Goal: Information Seeking & Learning: Check status

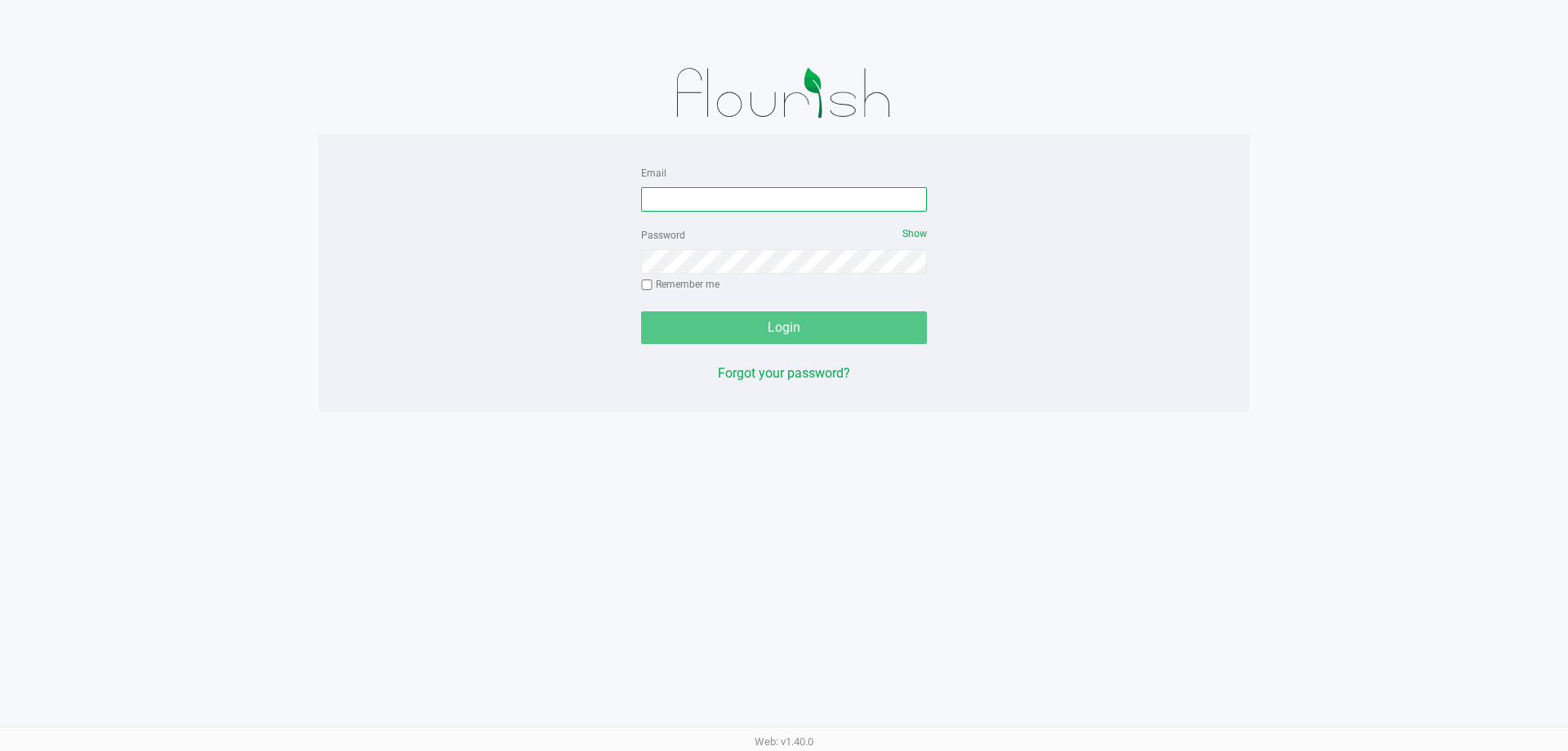
click at [794, 199] on input "Email" at bounding box center [783, 199] width 285 height 24
type input "[EMAIL_ADDRESS][DOMAIN_NAME]"
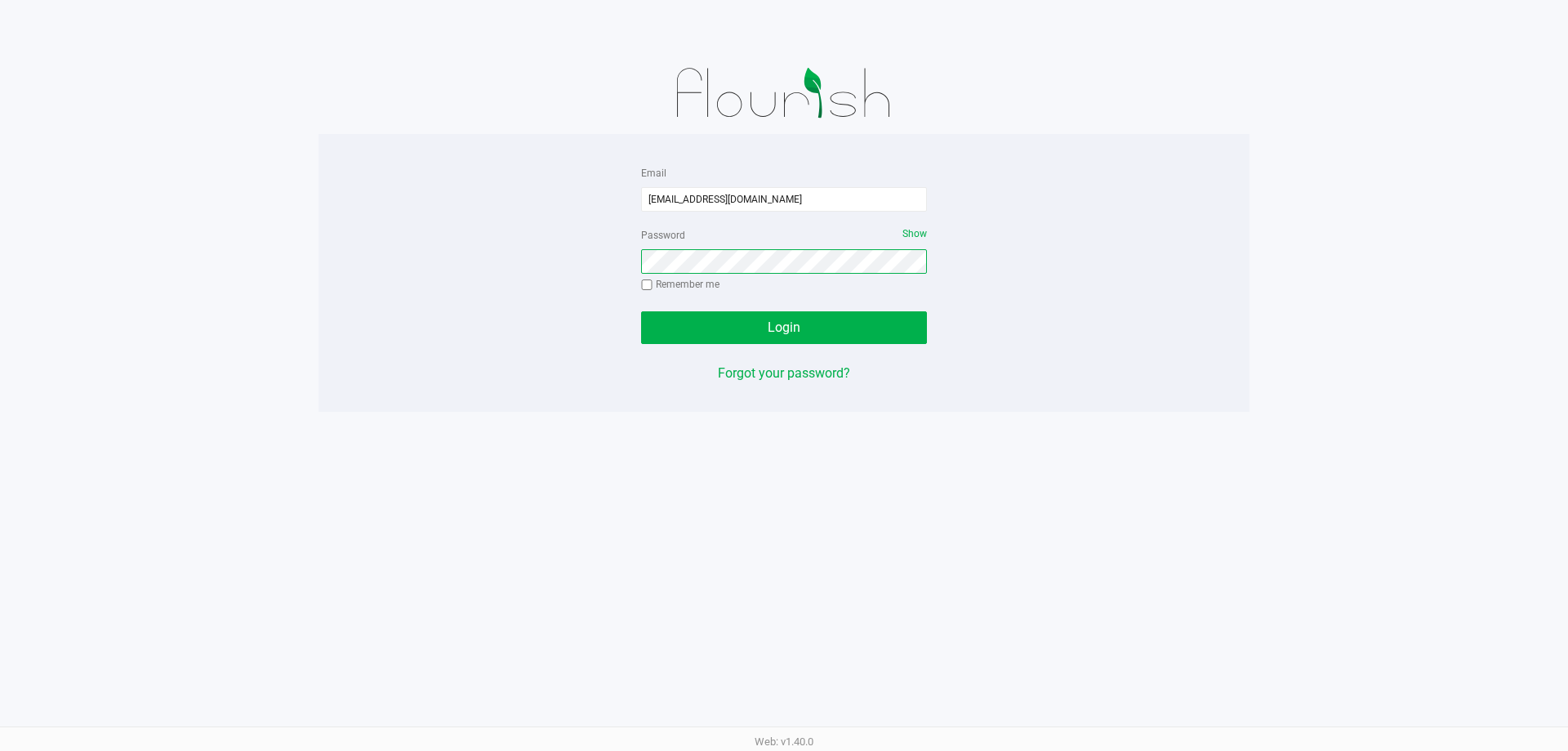
click at [641, 311] on button "Login" at bounding box center [783, 328] width 285 height 33
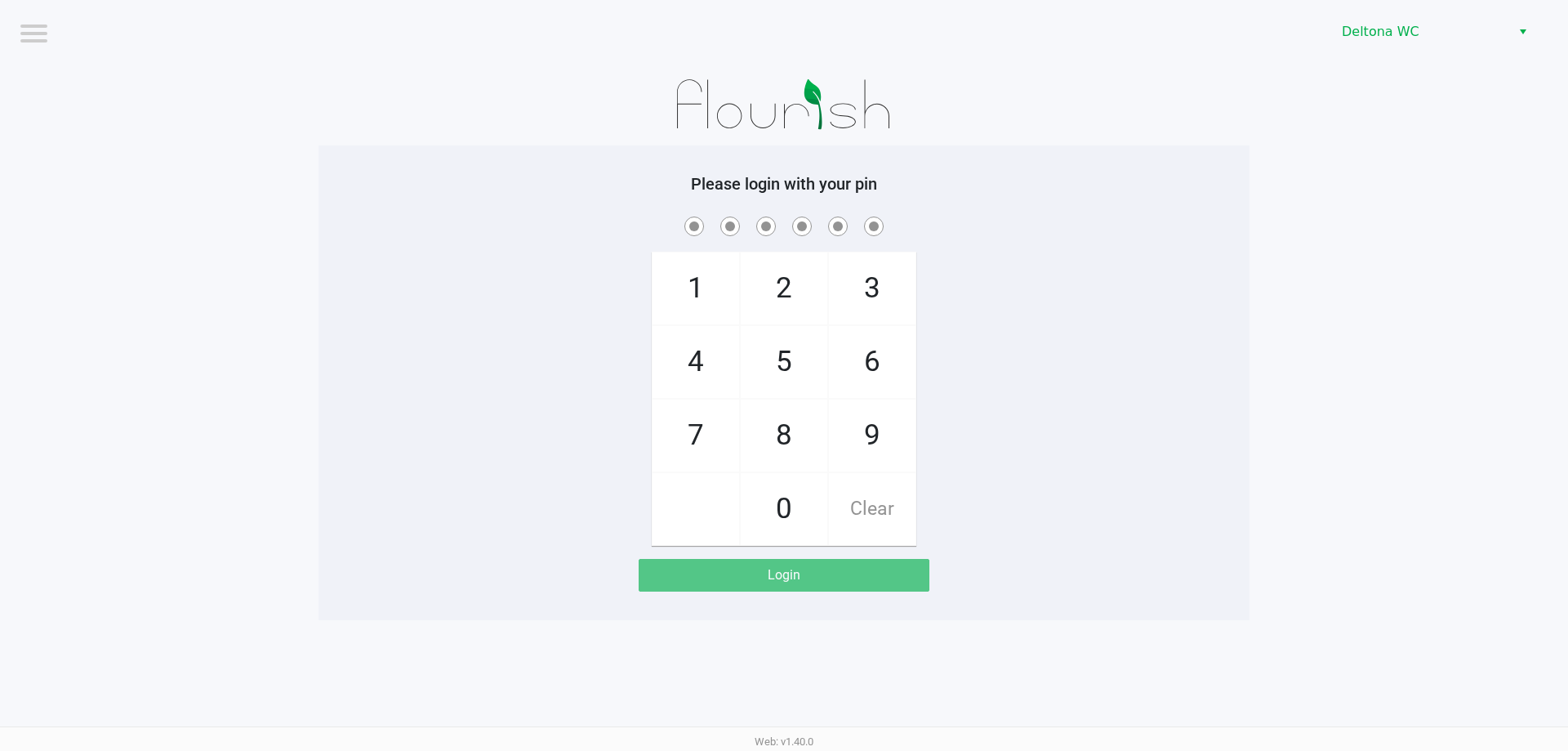
click at [1155, 155] on div "Please login with your pin 1 4 7 2 5 8 0 3 6 9 Clear Login" at bounding box center [784, 382] width 931 height 474
checkbox input "true"
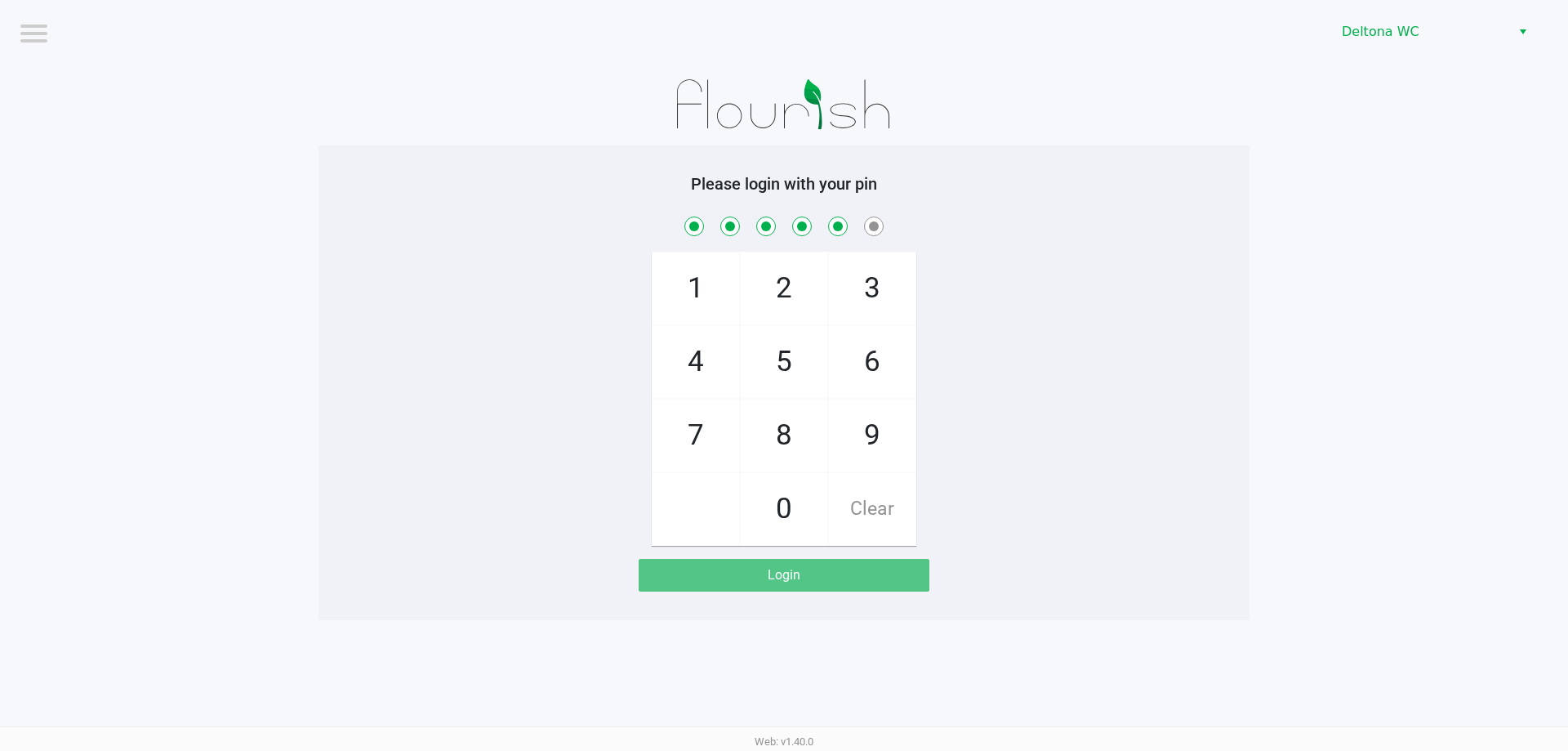
checkbox input "true"
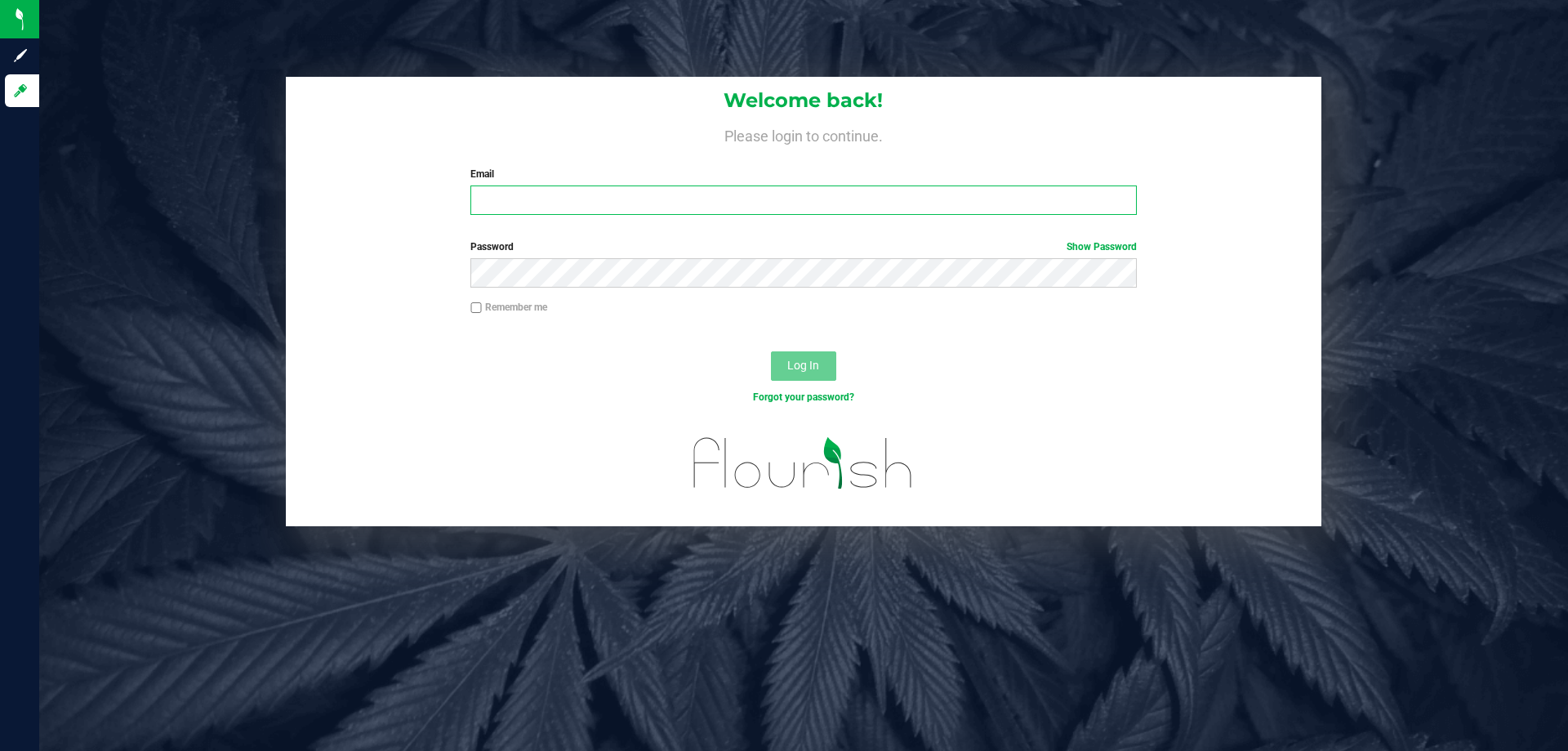
click at [554, 201] on input "Email" at bounding box center [804, 200] width 666 height 30
type input "[EMAIL_ADDRESS][DOMAIN_NAME]"
click at [771, 351] on button "Log In" at bounding box center [804, 365] width 65 height 30
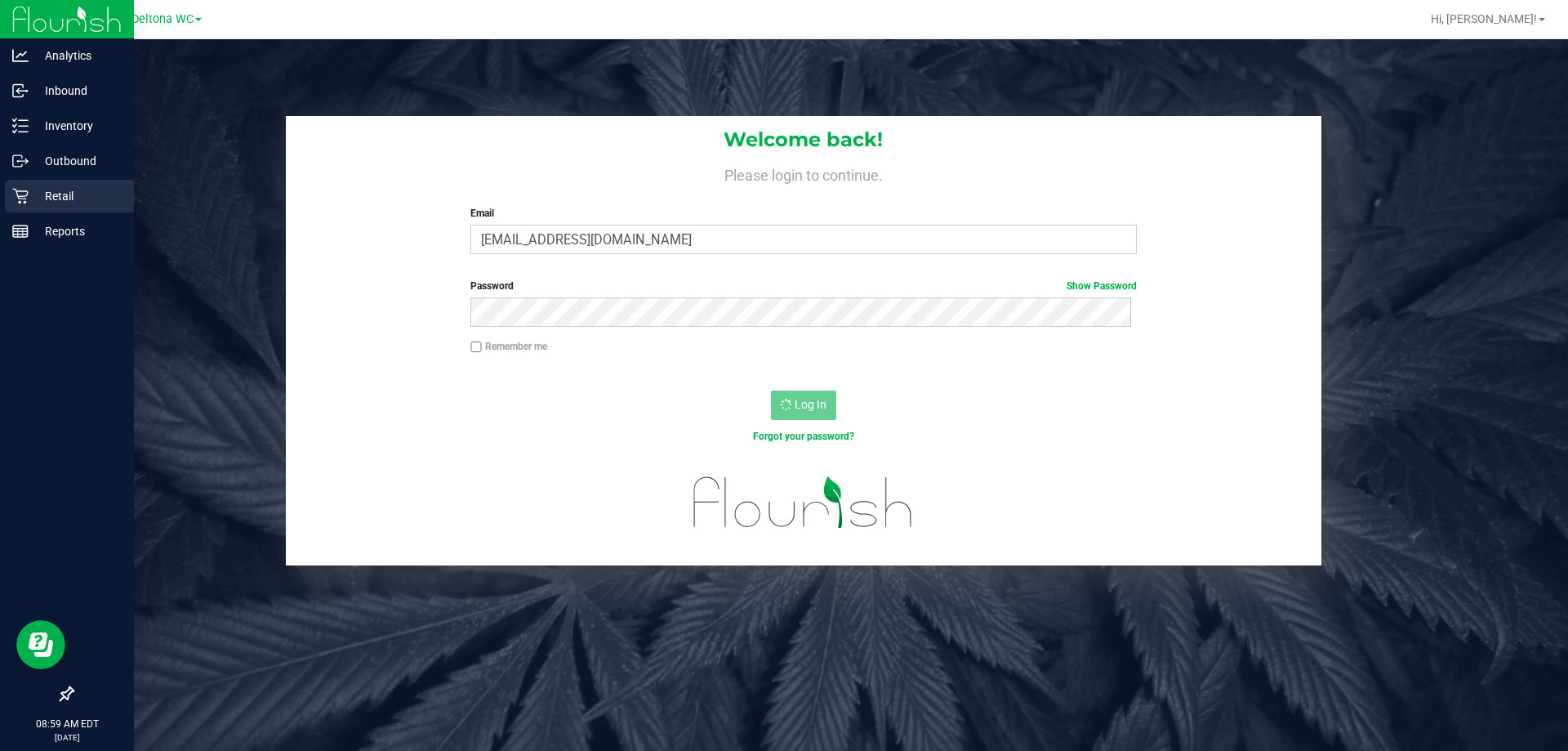
click at [21, 201] on icon at bounding box center [20, 196] width 15 height 15
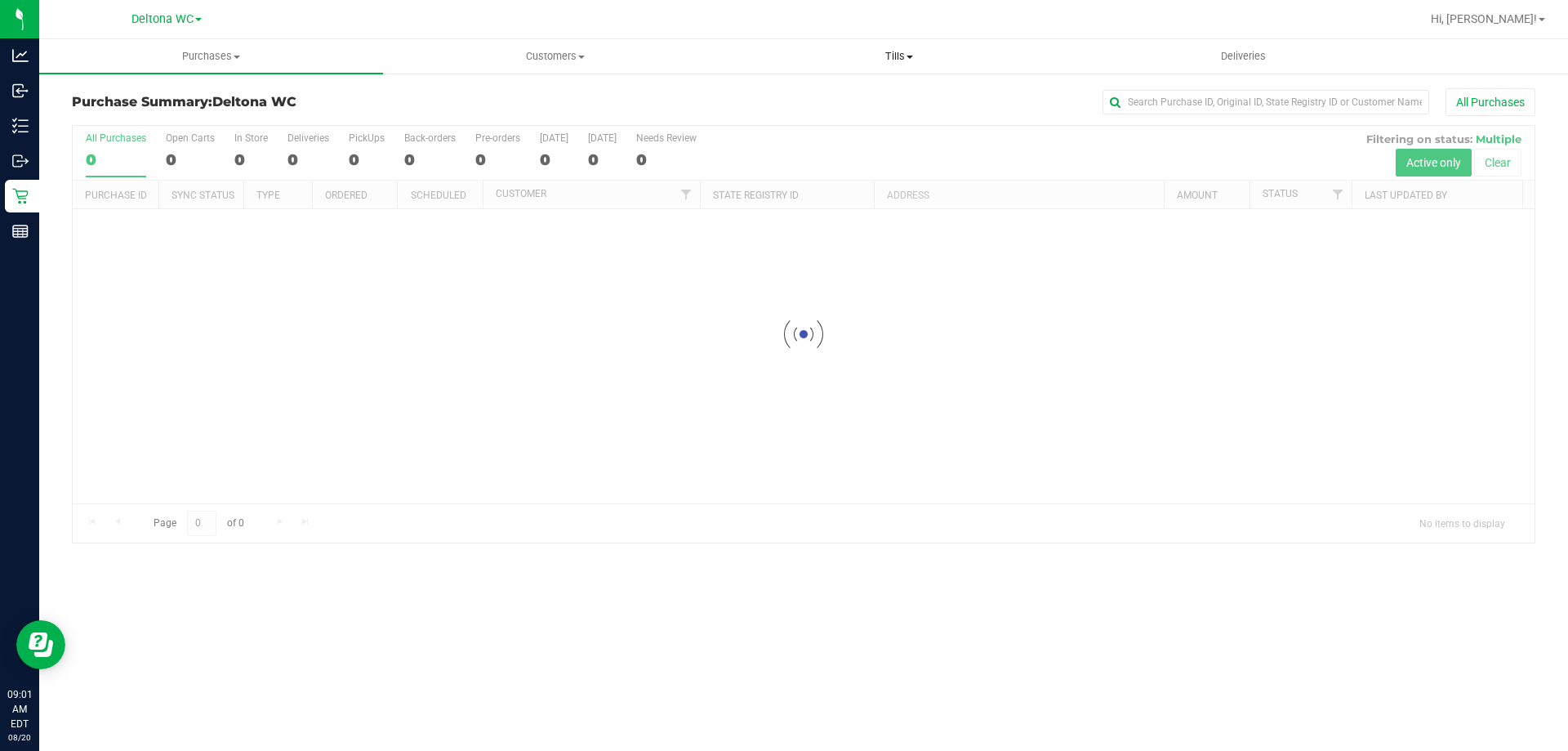
click at [882, 56] on span "Tills" at bounding box center [899, 56] width 342 height 14
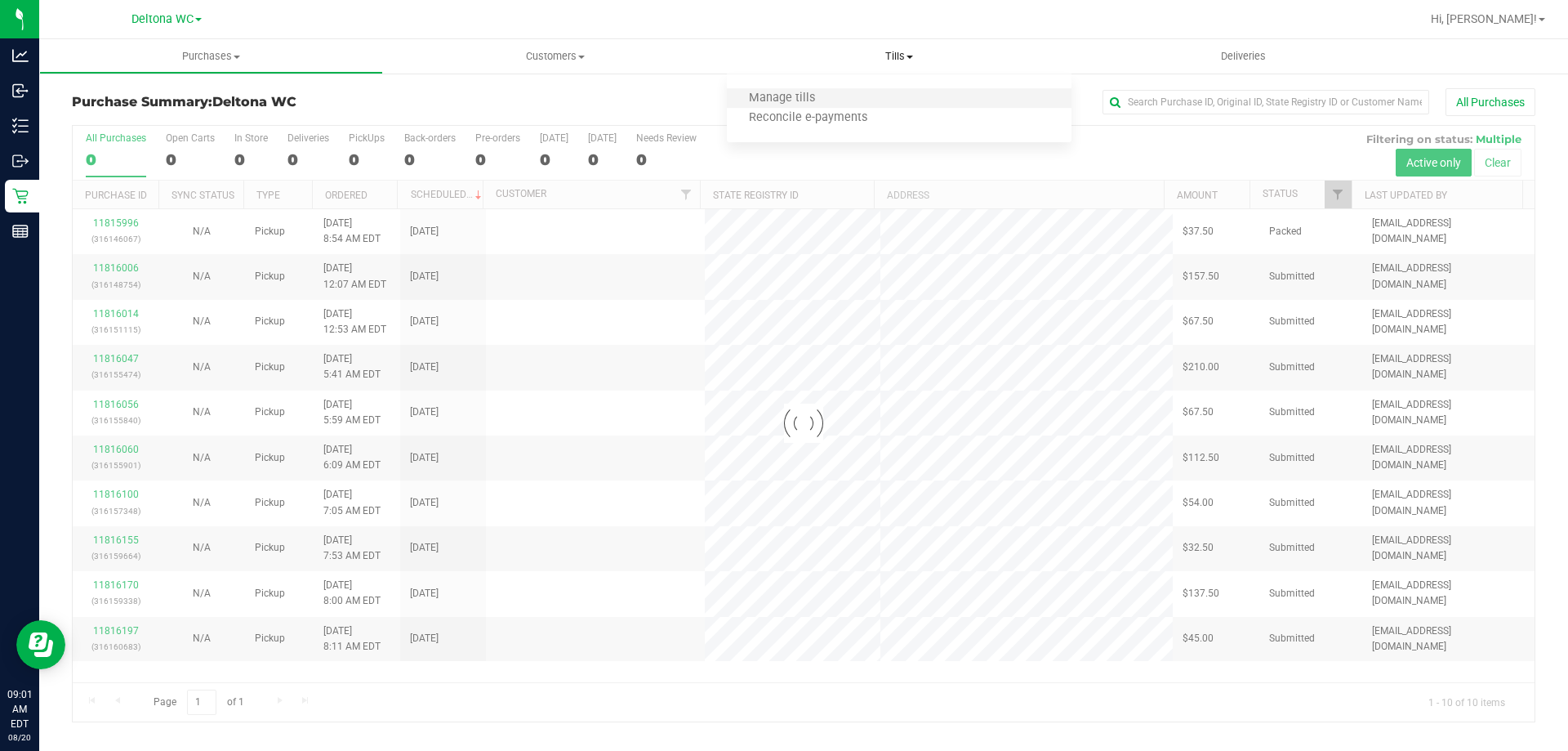
click at [875, 95] on li "Manage tills" at bounding box center [899, 98] width 344 height 20
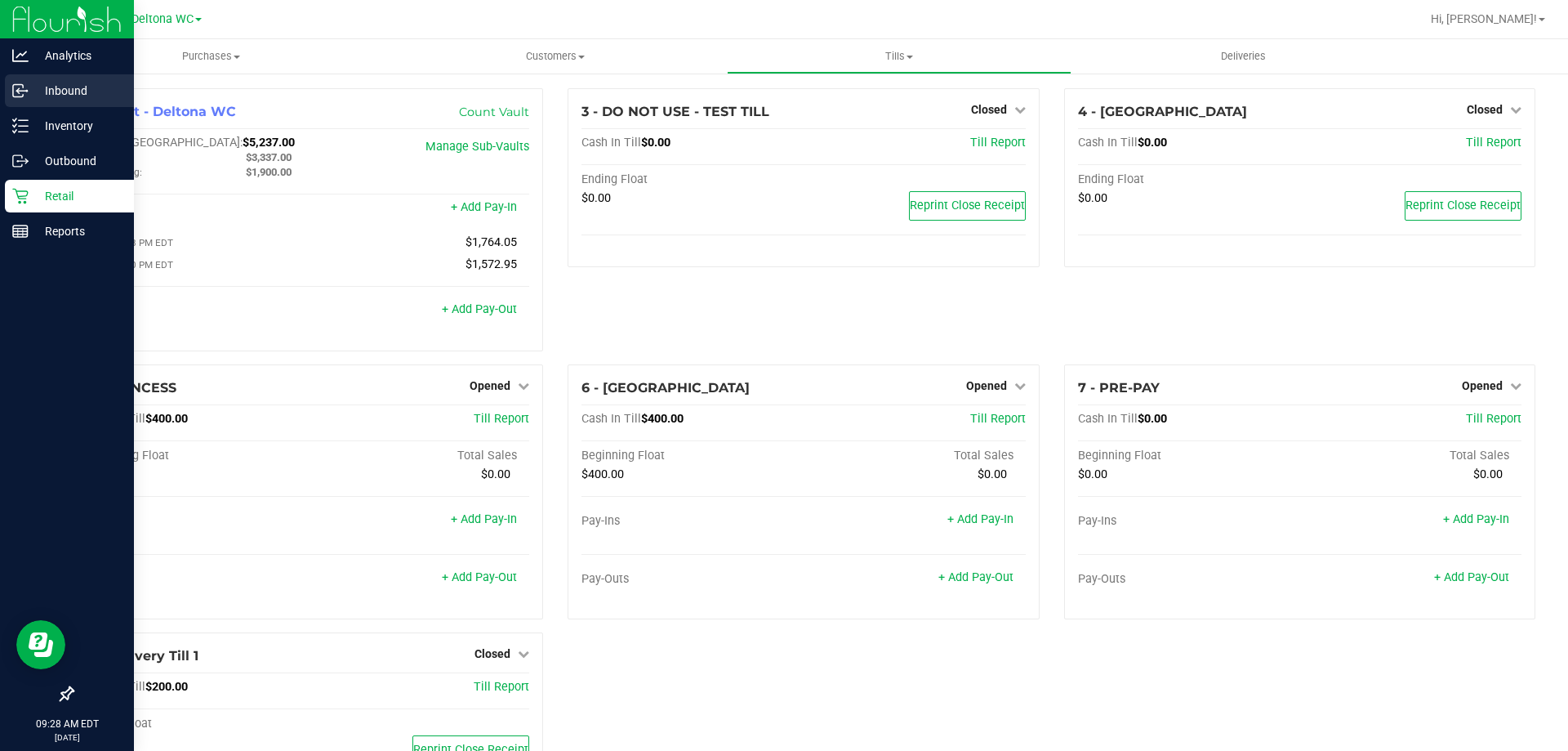
click at [55, 98] on p "Inbound" at bounding box center [78, 90] width 98 height 20
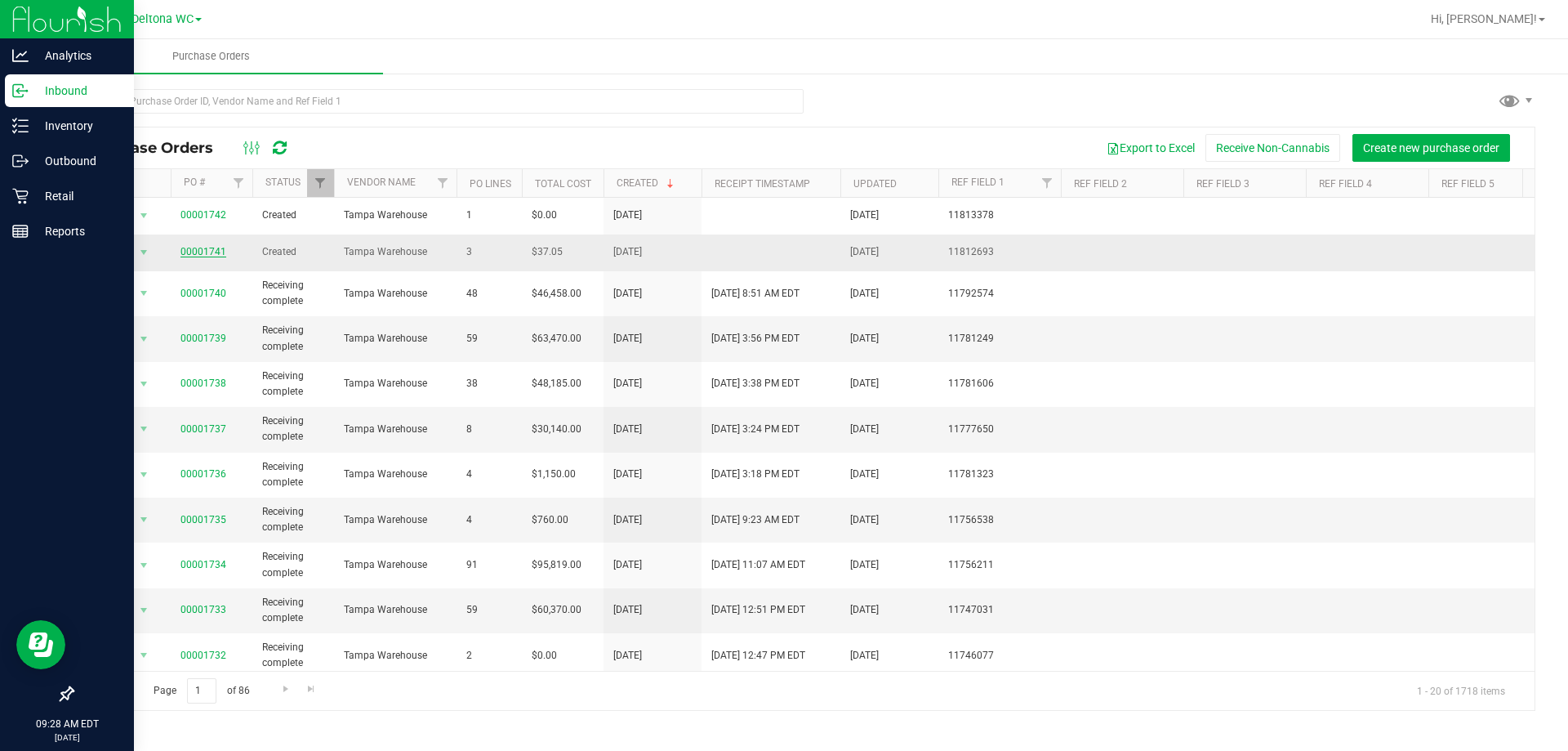
click at [203, 250] on link "00001741" at bounding box center [203, 252] width 46 height 12
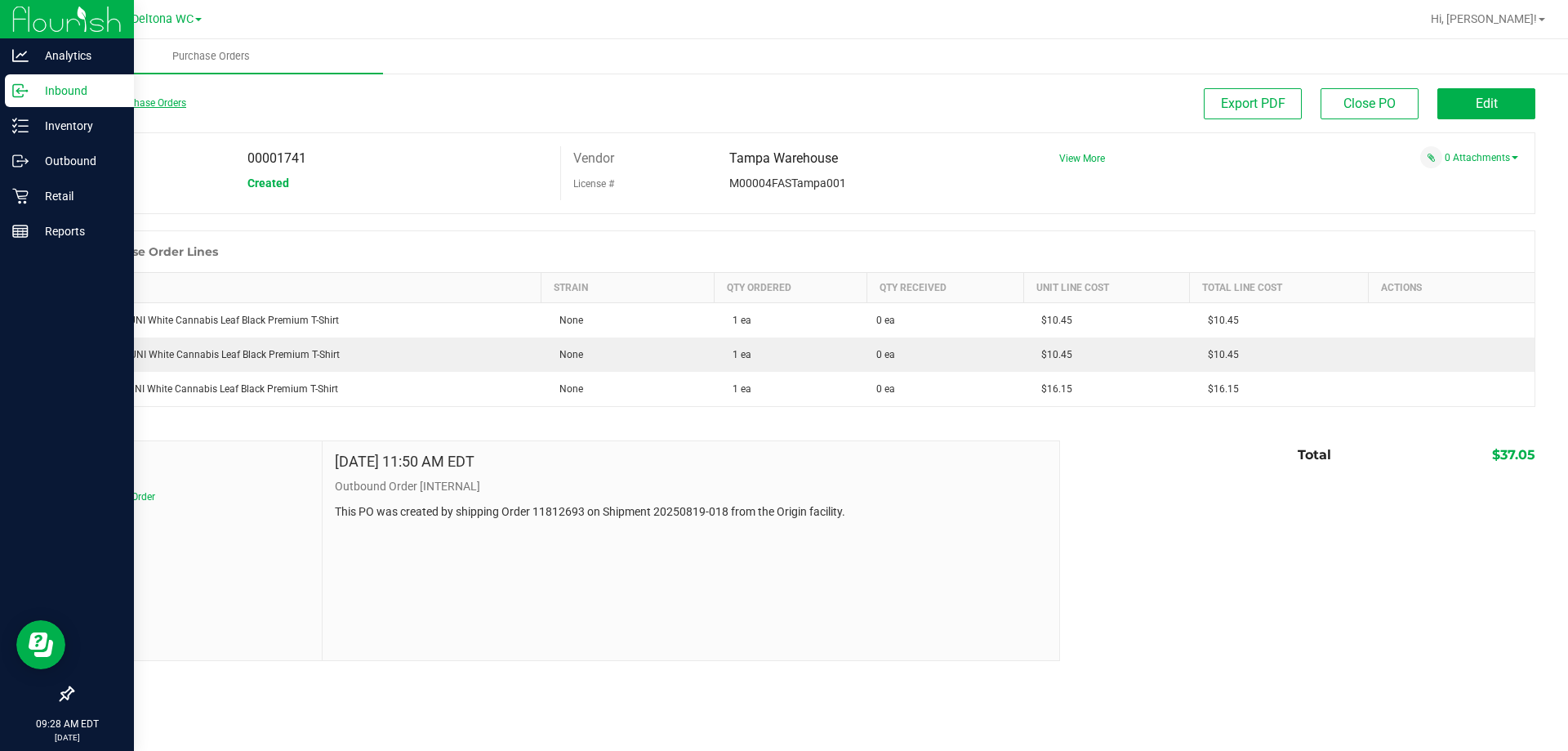
click at [107, 98] on link "Back to Purchase Orders" at bounding box center [129, 103] width 115 height 12
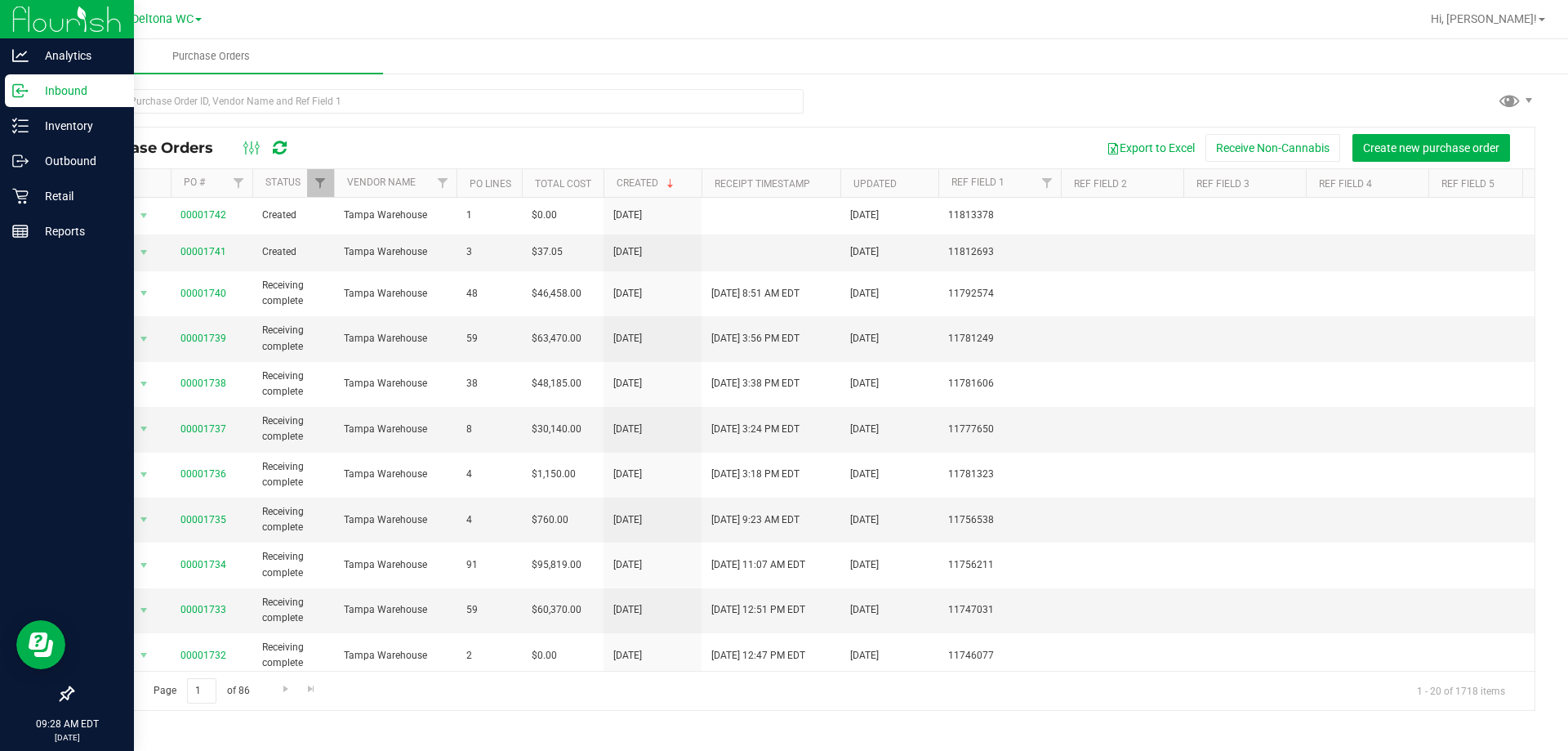
click at [957, 98] on div at bounding box center [804, 107] width 1464 height 38
click at [976, 113] on div at bounding box center [804, 107] width 1464 height 38
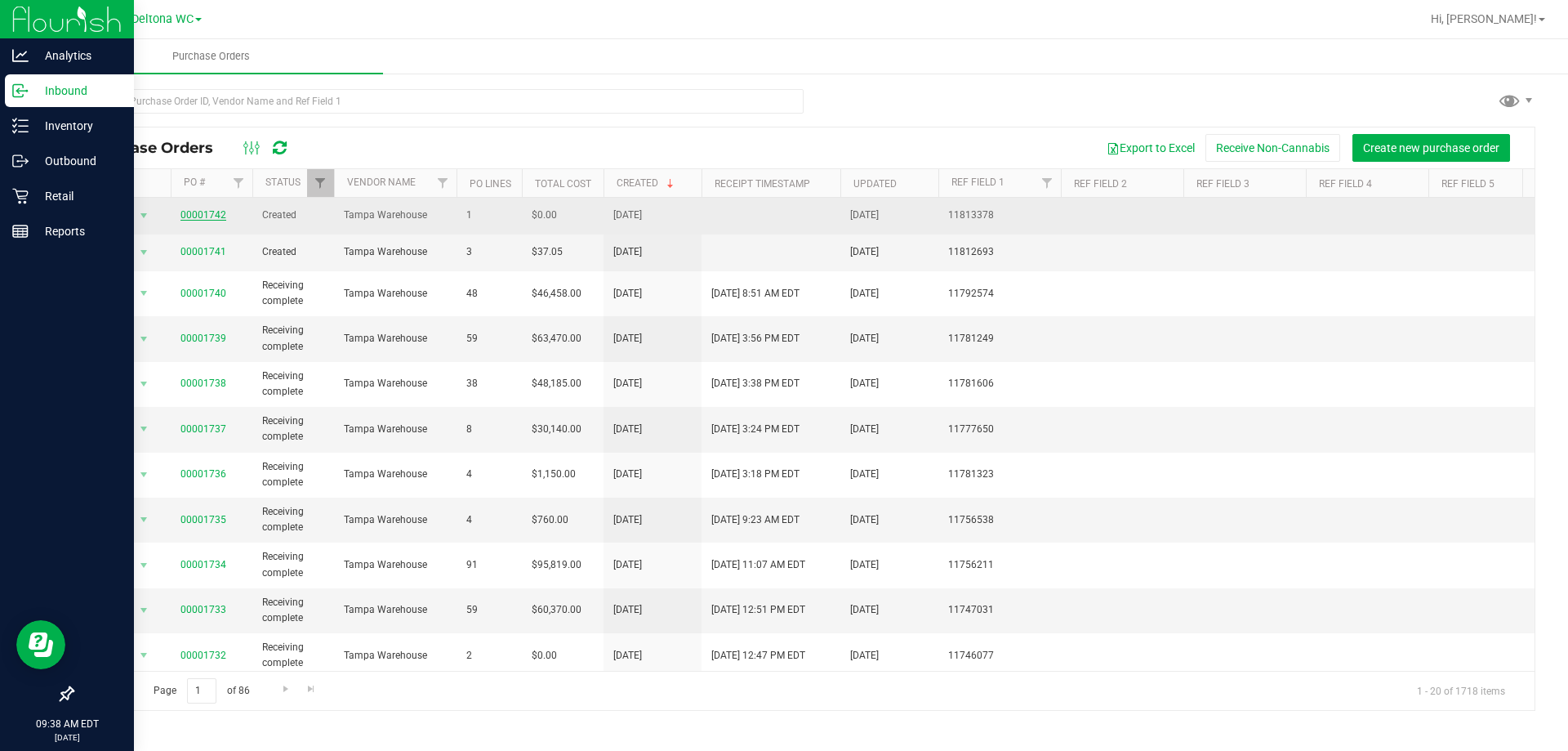
click at [206, 214] on link "00001742" at bounding box center [203, 215] width 46 height 12
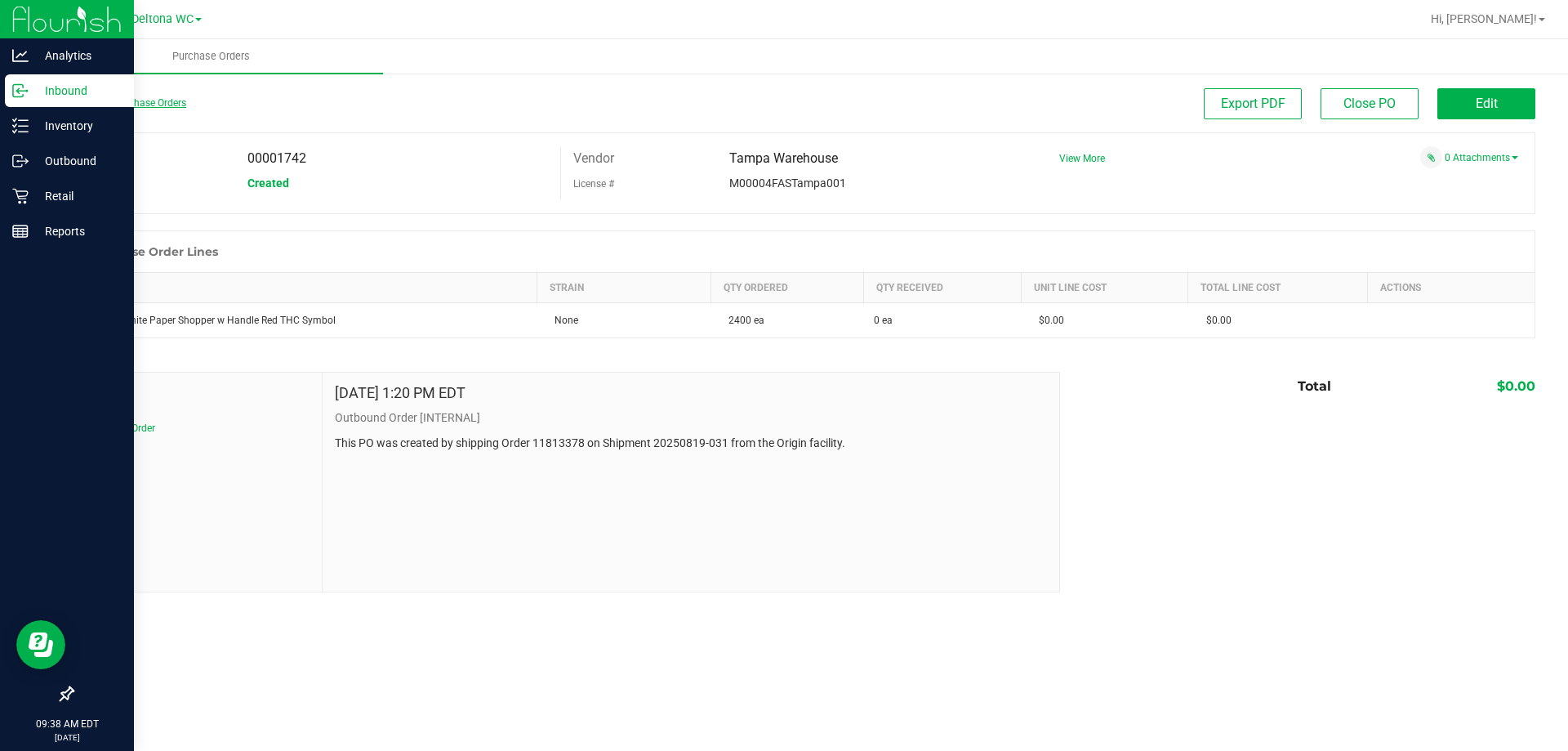
click at [107, 101] on link "Back to Purchase Orders" at bounding box center [129, 103] width 115 height 12
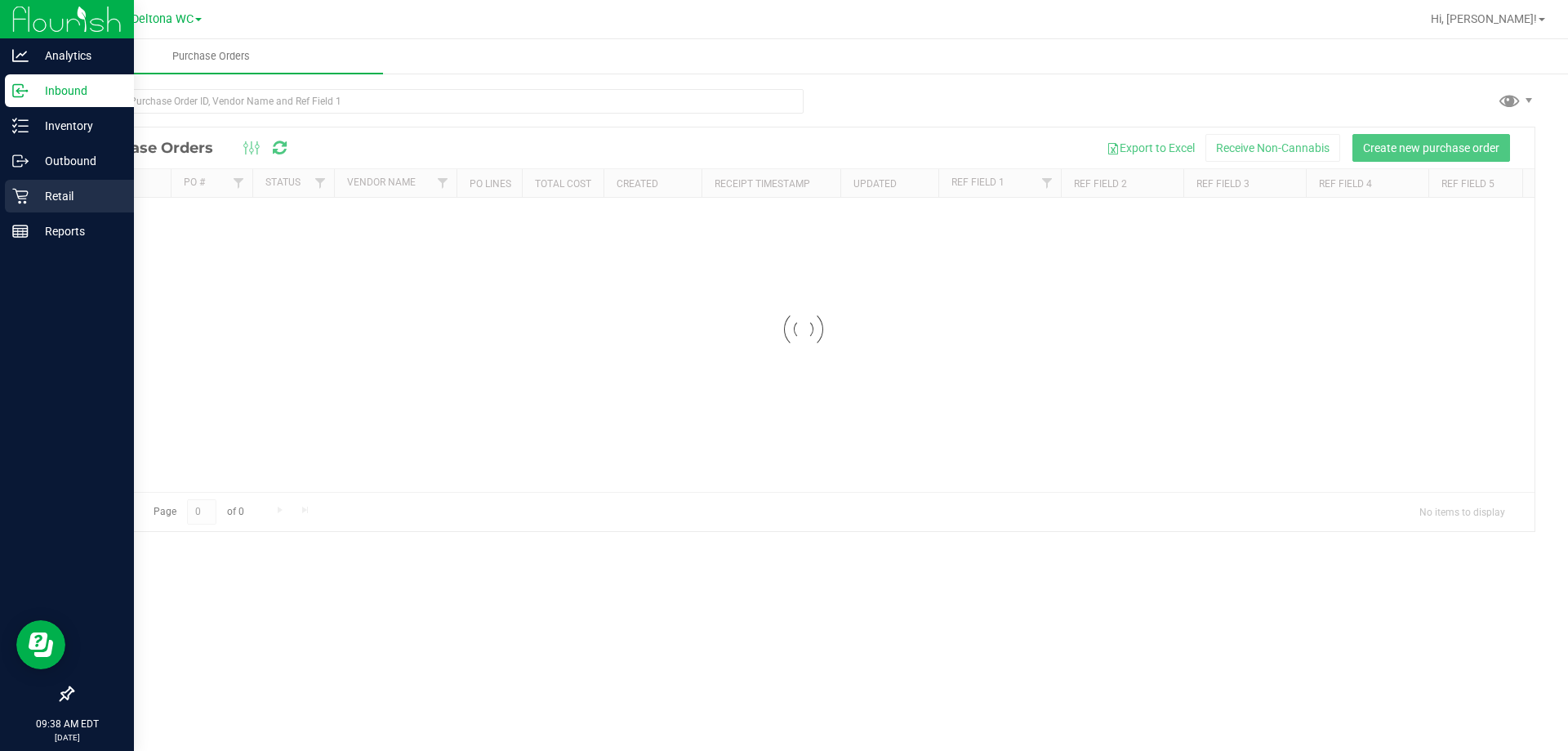
click at [26, 194] on icon at bounding box center [21, 196] width 16 height 16
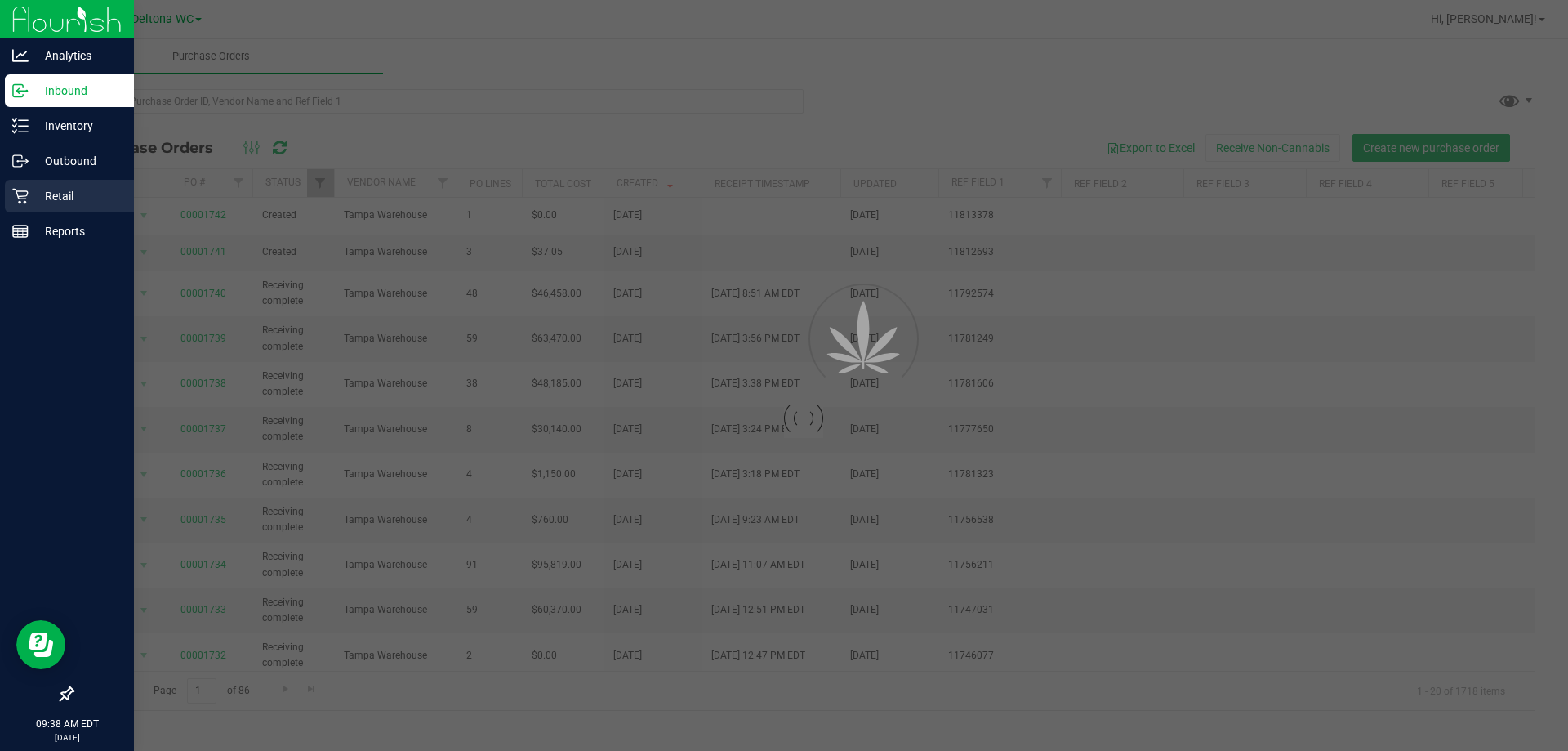
click at [26, 194] on icon at bounding box center [21, 196] width 16 height 16
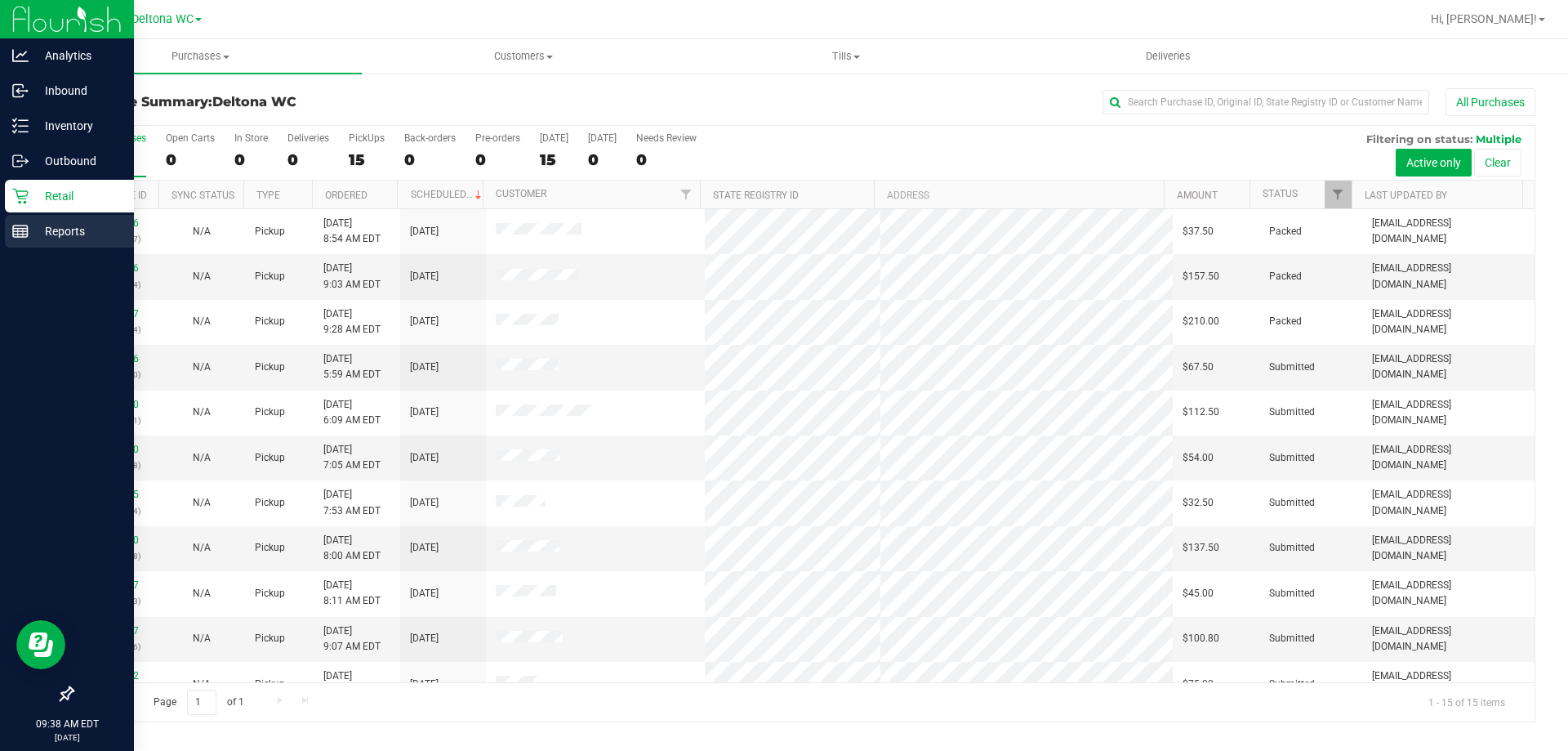
click at [29, 233] on p "Reports" at bounding box center [78, 231] width 98 height 20
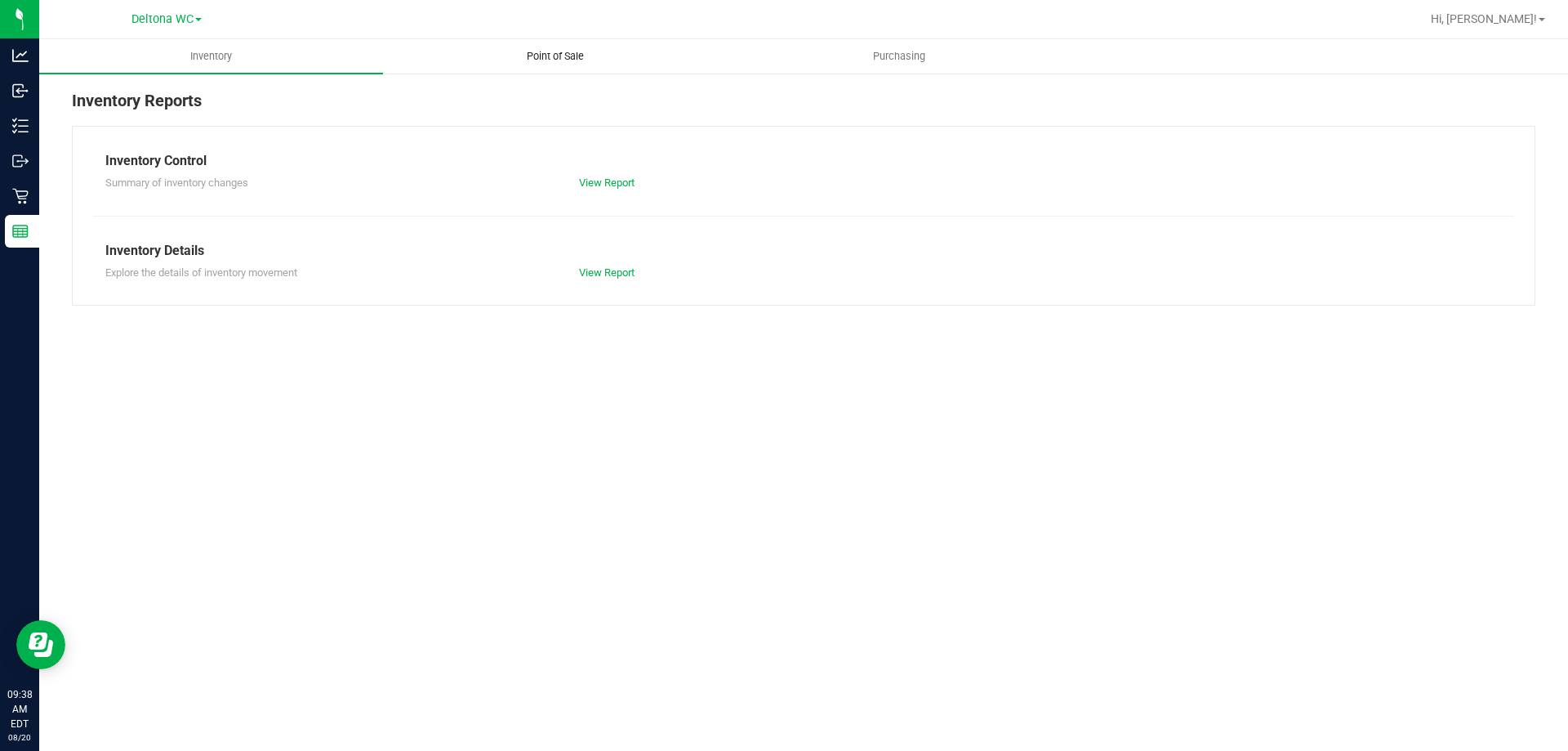
click at [501, 52] on uib-tab-heading "Point of Sale" at bounding box center [555, 56] width 342 height 33
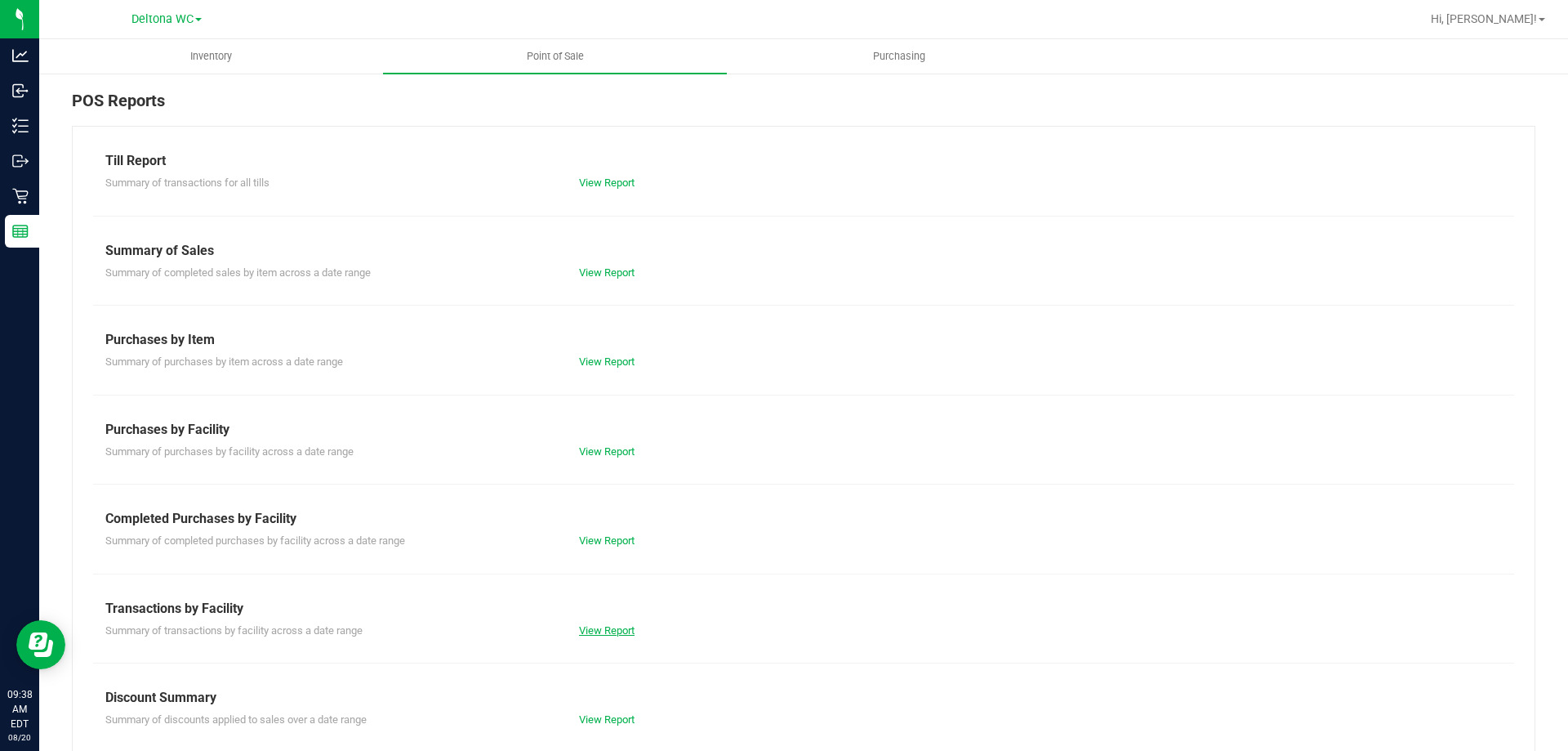
click at [620, 632] on link "View Report" at bounding box center [607, 630] width 55 height 13
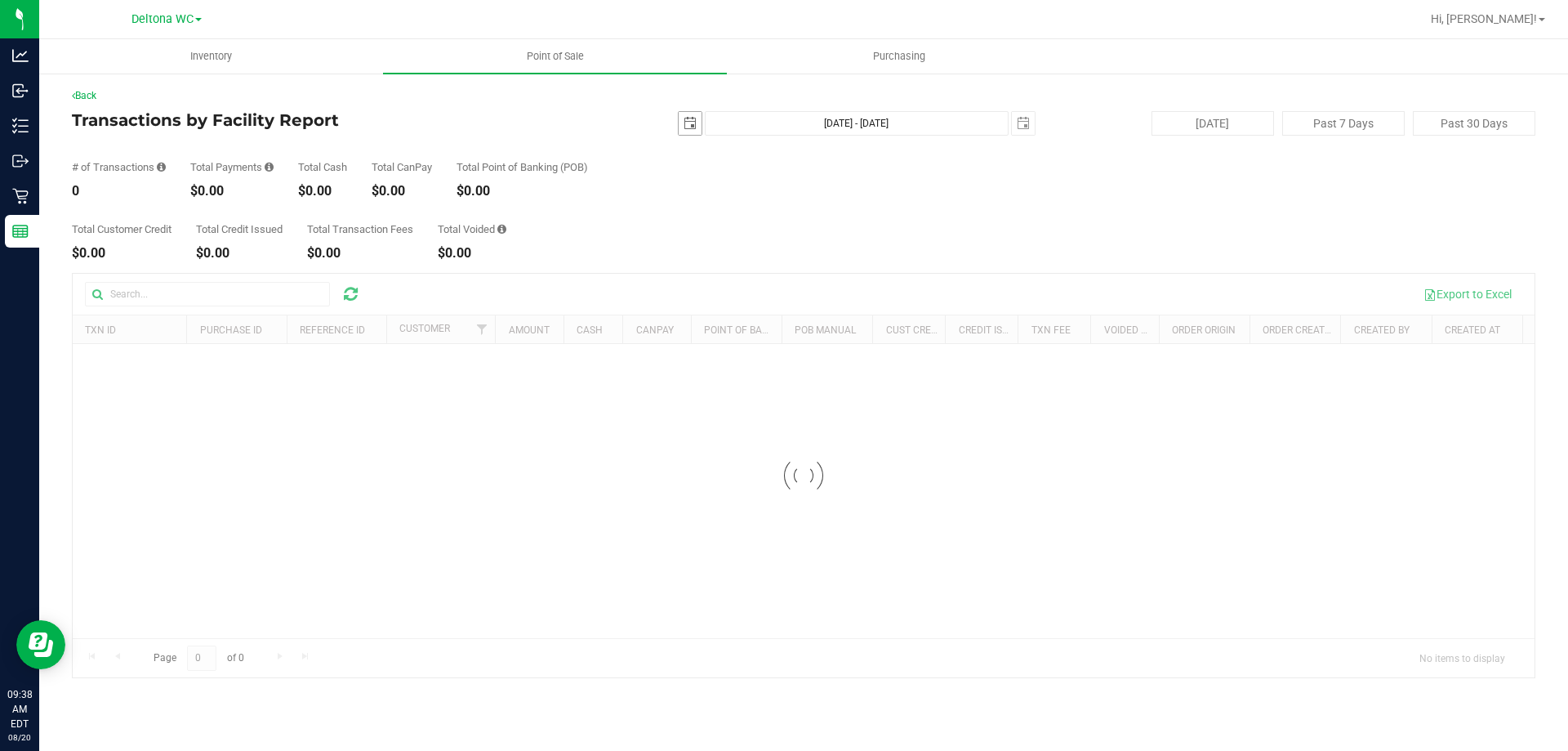
click at [691, 134] on span "select" at bounding box center [690, 124] width 23 height 23
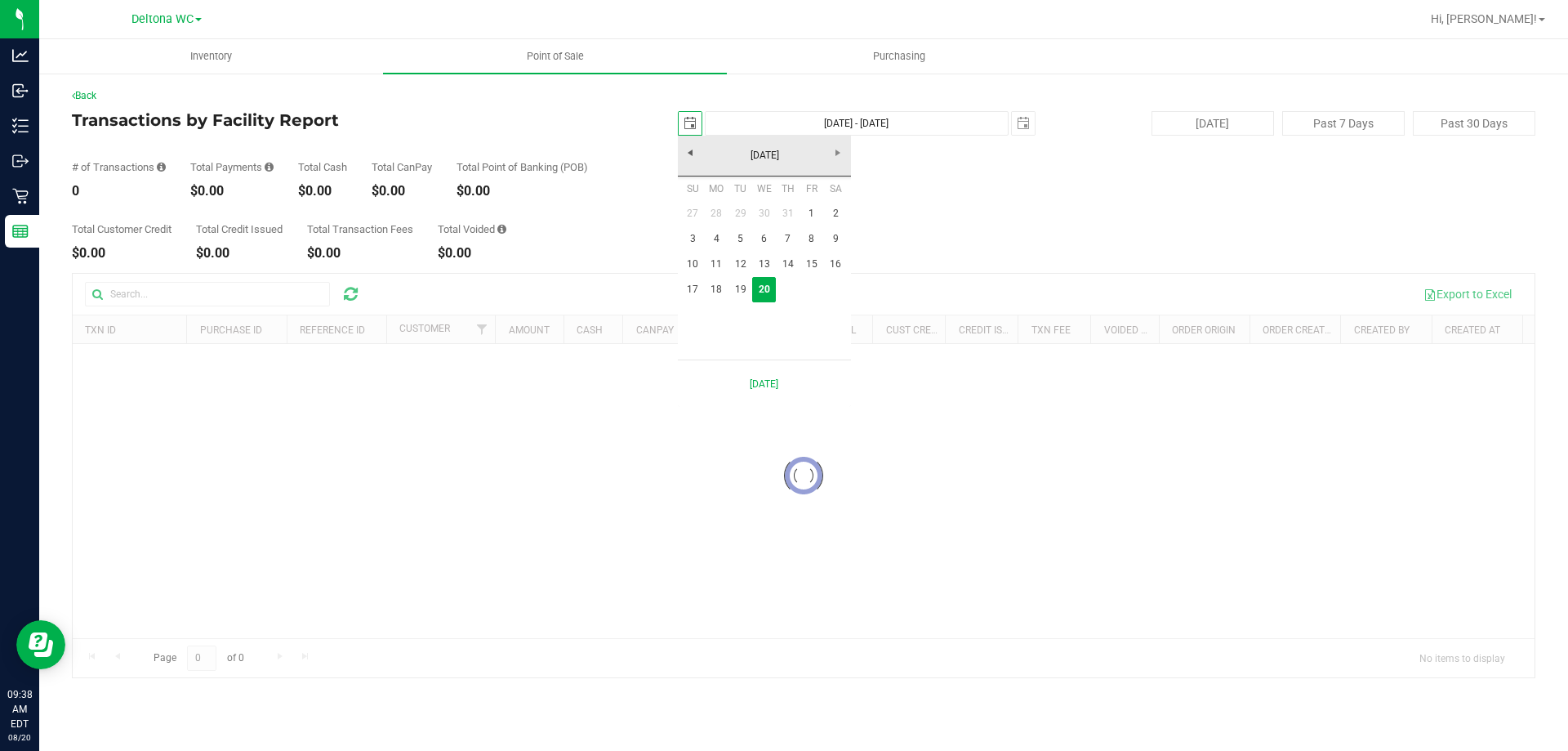
scroll to position [0, 41]
click at [741, 294] on link "19" at bounding box center [740, 289] width 23 height 25
type input "[DATE]"
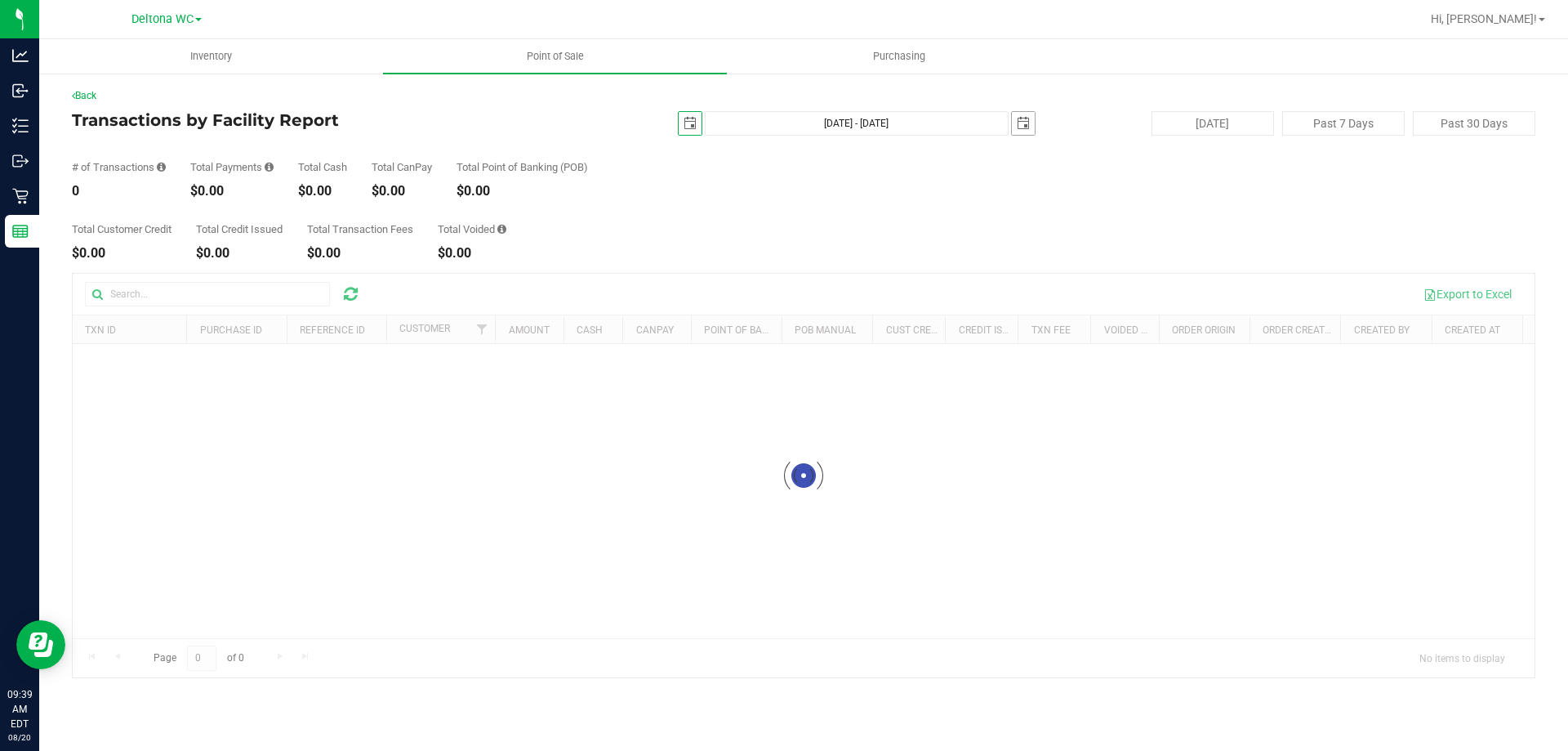
click at [1020, 123] on span "select" at bounding box center [1023, 124] width 13 height 13
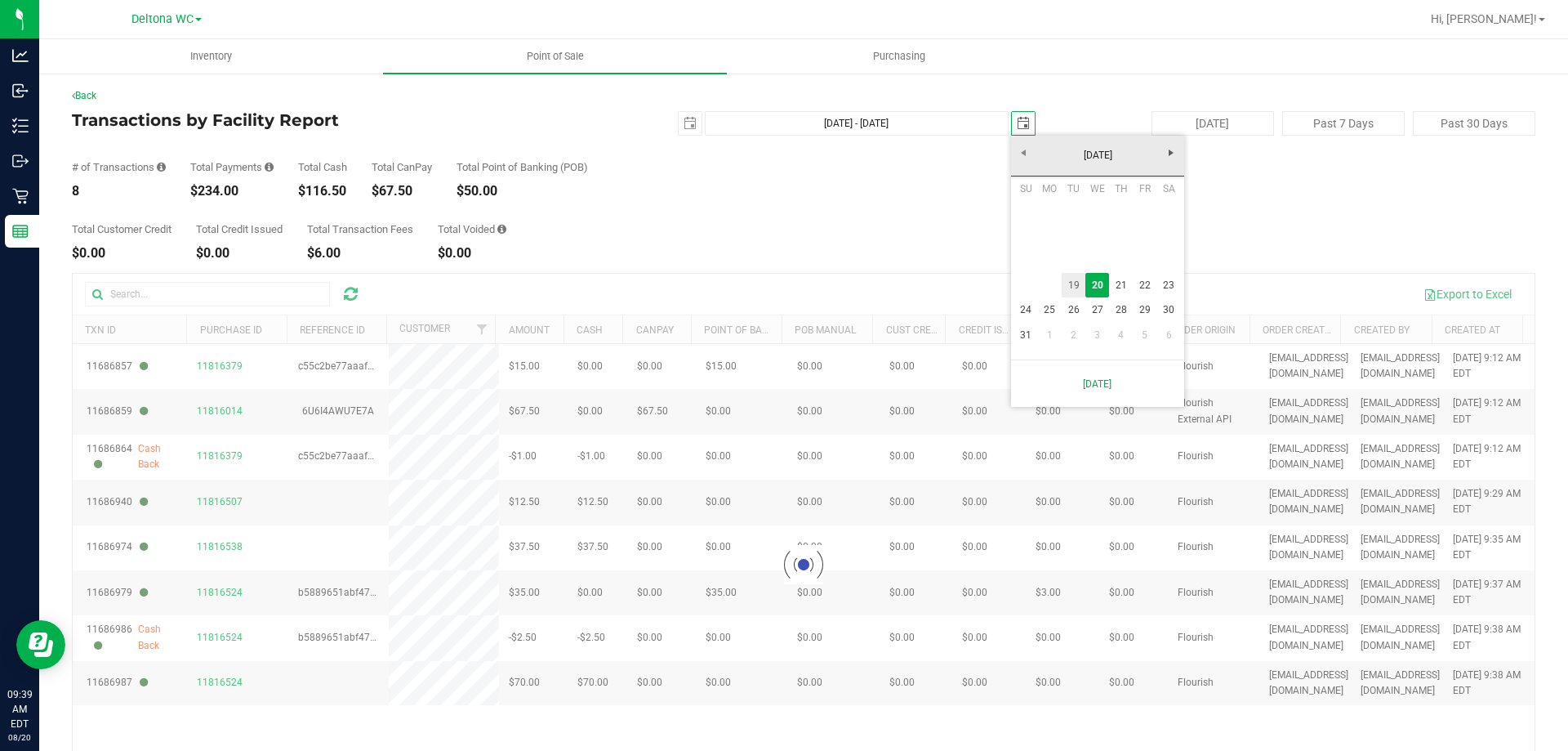
click at [1069, 288] on link "19" at bounding box center [1074, 286] width 23 height 25
type input "[DATE] - [DATE]"
type input "[DATE]"
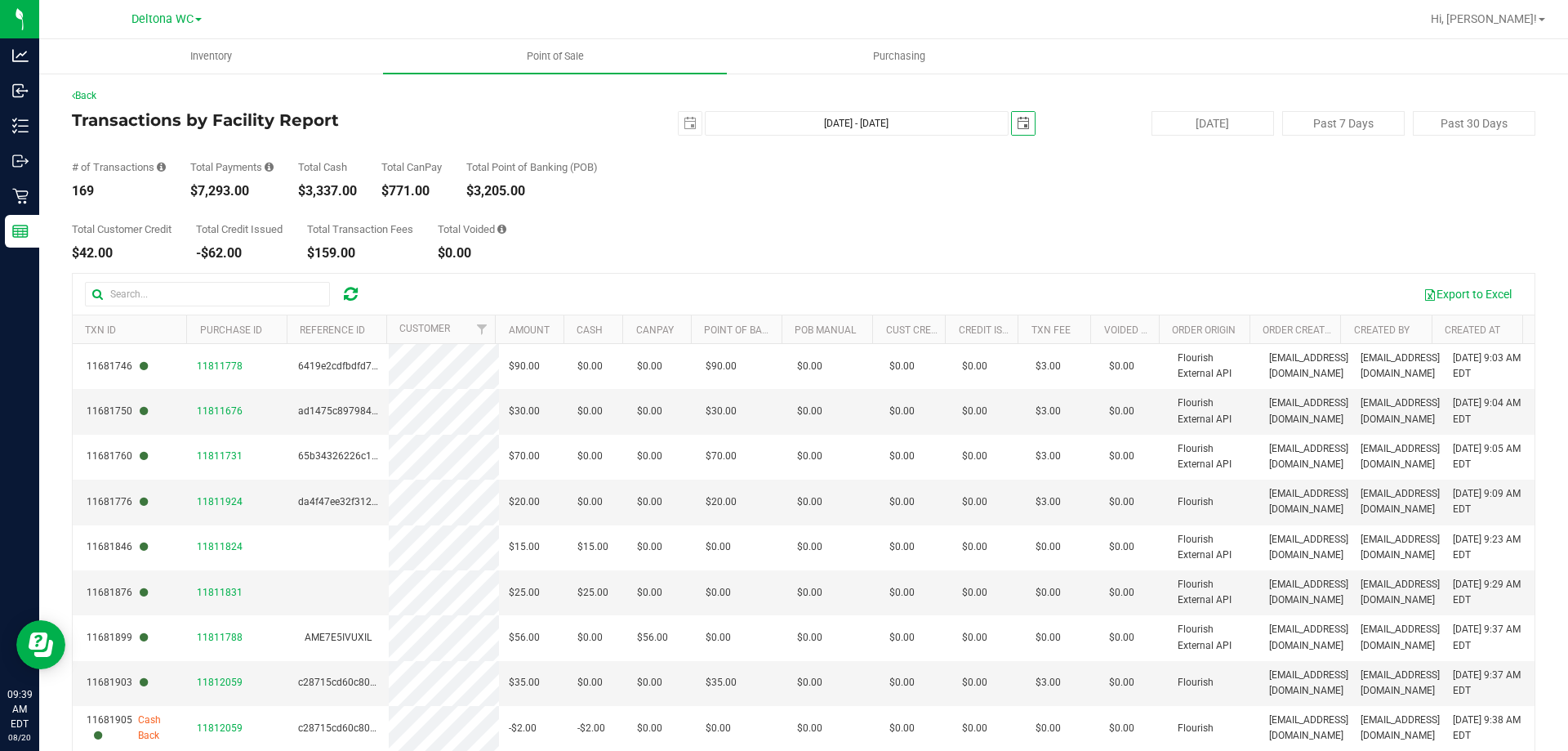
click at [238, 192] on div "$7,293.00" at bounding box center [232, 191] width 83 height 13
copy div "7,293.00"
click at [678, 115] on span "select" at bounding box center [690, 124] width 23 height 23
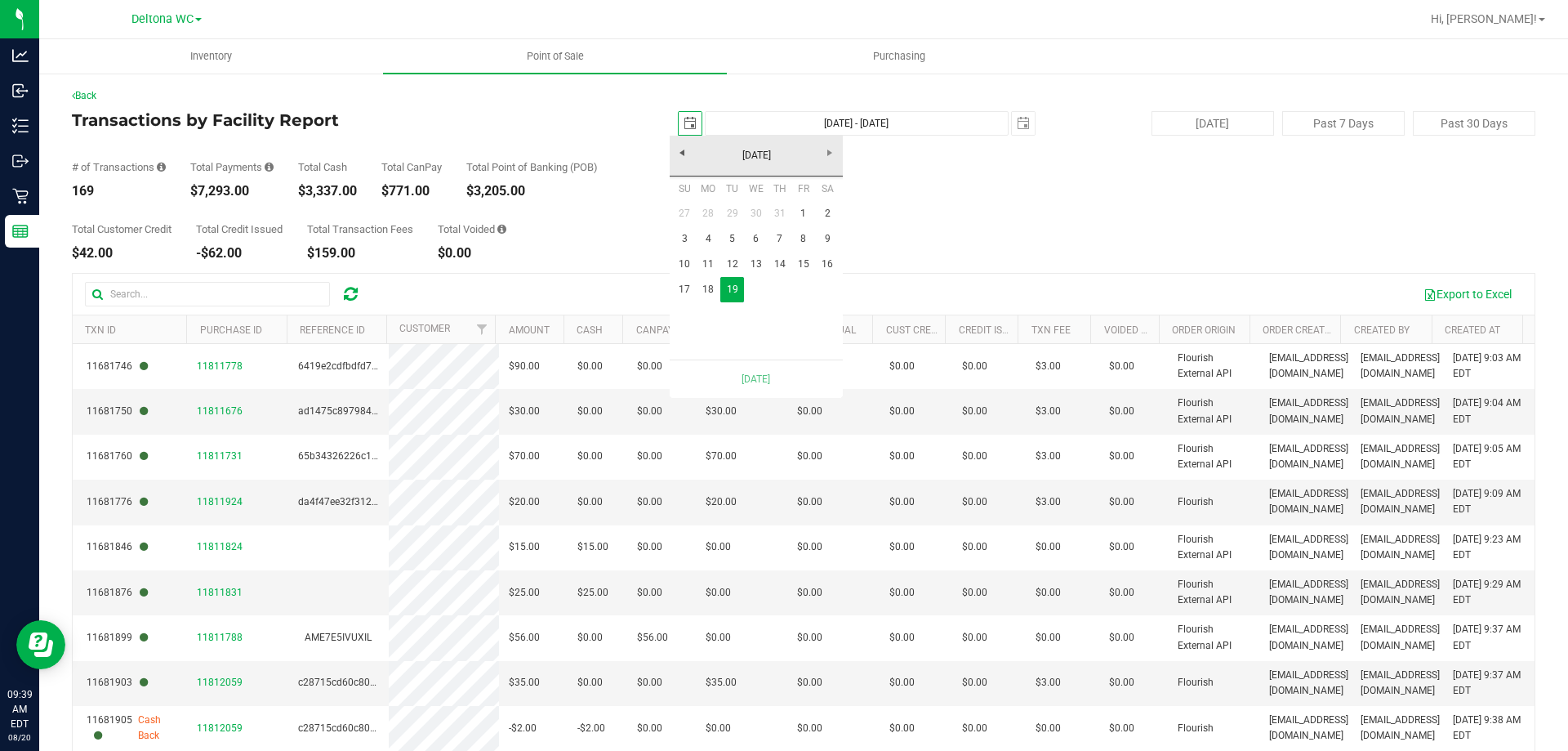
scroll to position [0, 41]
drag, startPoint x: 968, startPoint y: 174, endPoint x: 978, endPoint y: 174, distance: 10.0
click at [969, 174] on div "# of Transactions 169 Total Payments $7,293.00 Total Cash $3,337.00 Total CanPa…" at bounding box center [804, 166] width 1464 height 62
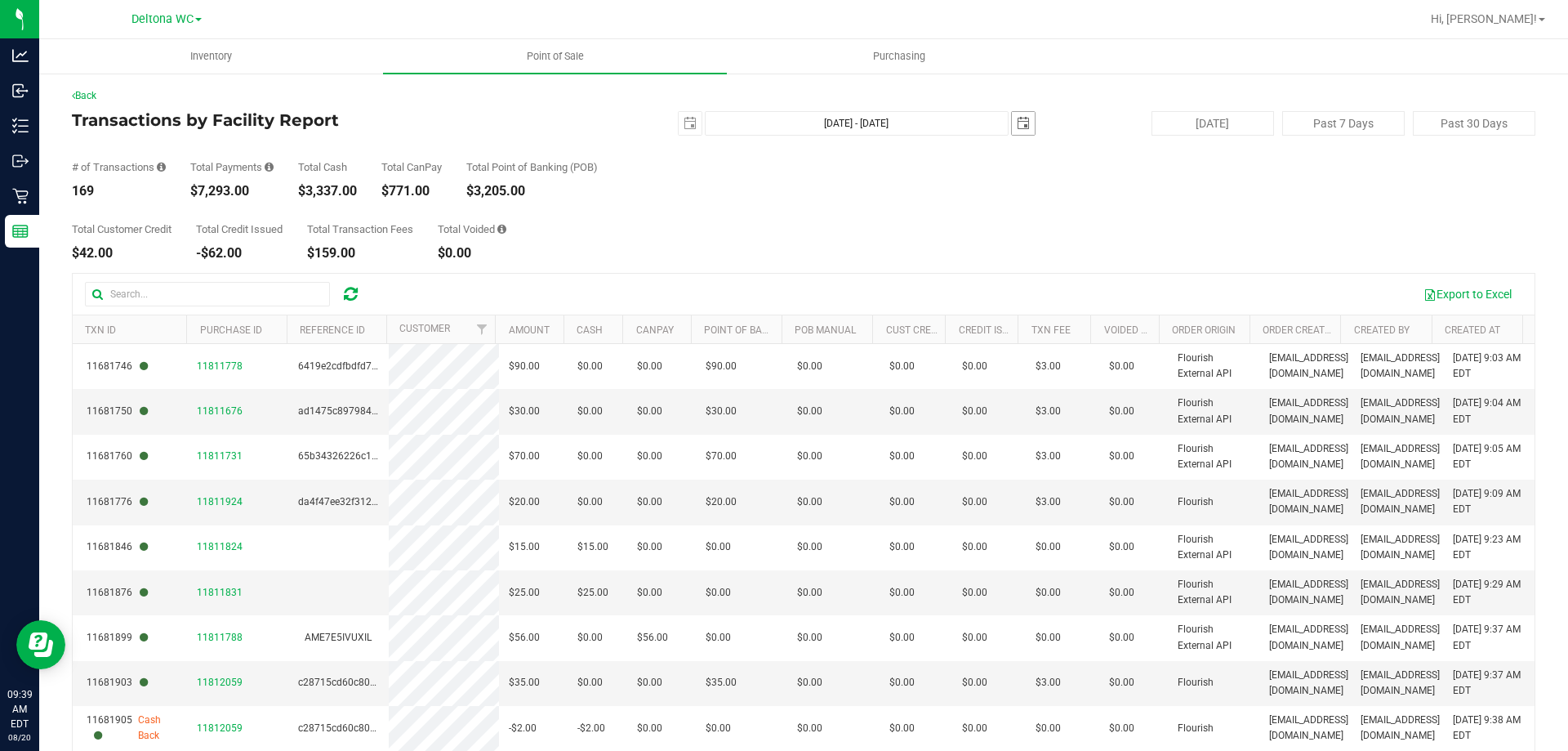
click at [1017, 128] on span "select" at bounding box center [1023, 124] width 13 height 13
click at [722, 194] on div "# of Transactions 169 Total Payments $7,293.00 Total Cash $3,337.00 Total CanPa…" at bounding box center [804, 166] width 1464 height 62
click at [87, 92] on link "Back" at bounding box center [83, 95] width 24 height 12
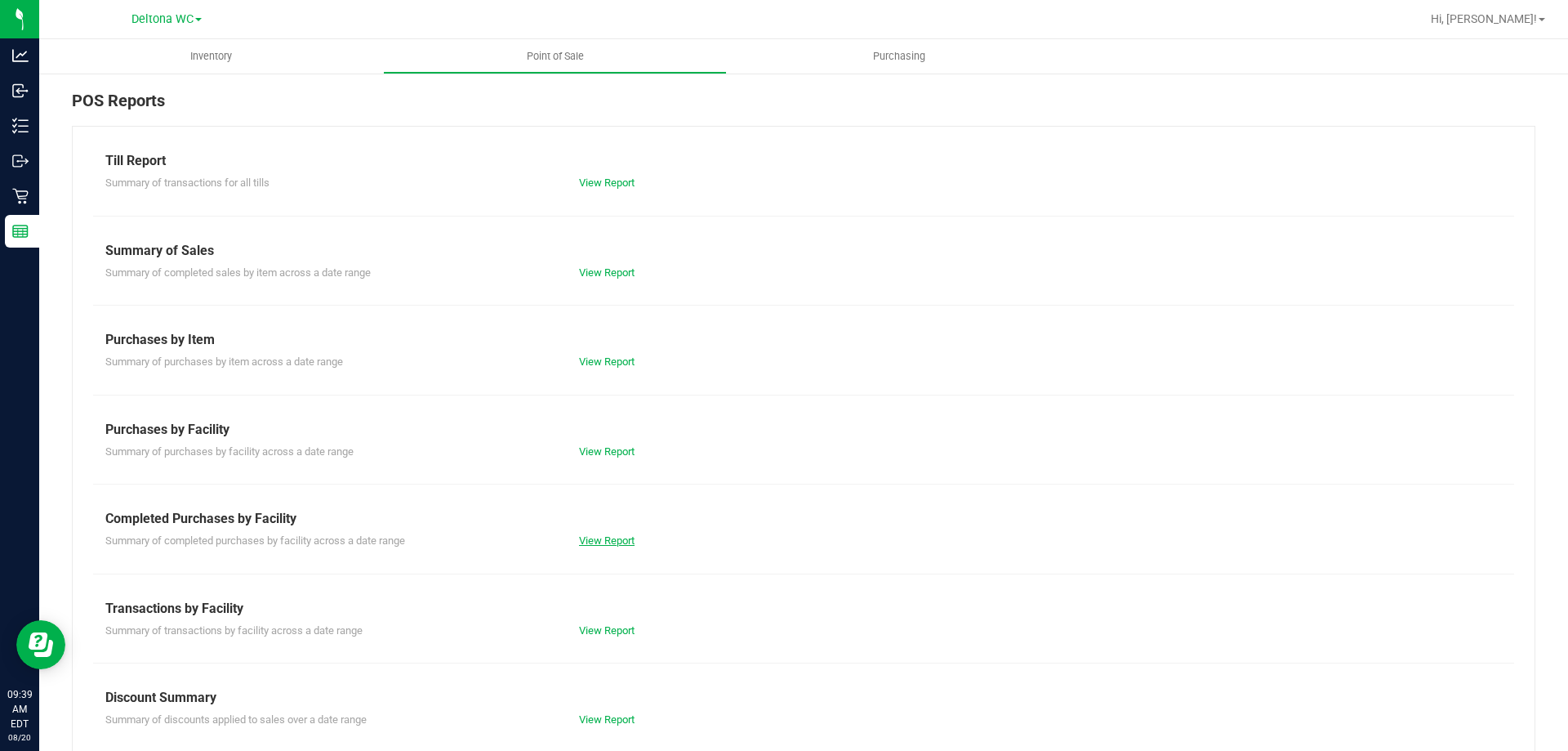
click at [617, 537] on link "View Report" at bounding box center [607, 541] width 55 height 13
